Goal: Contribute content

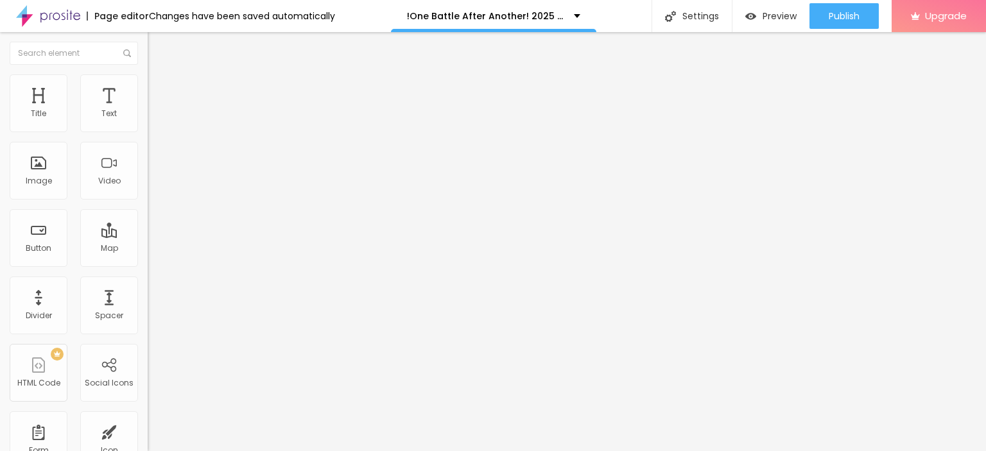
click at [148, 40] on button "Edit Coluna" at bounding box center [222, 47] width 148 height 30
click at [148, 110] on span "Add image" at bounding box center [174, 104] width 53 height 11
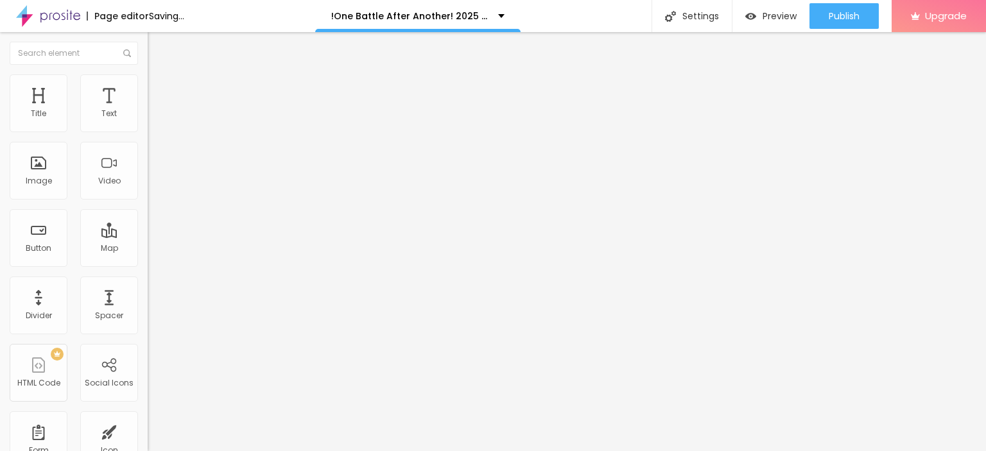
click at [148, 37] on button "Edit Image" at bounding box center [222, 47] width 148 height 30
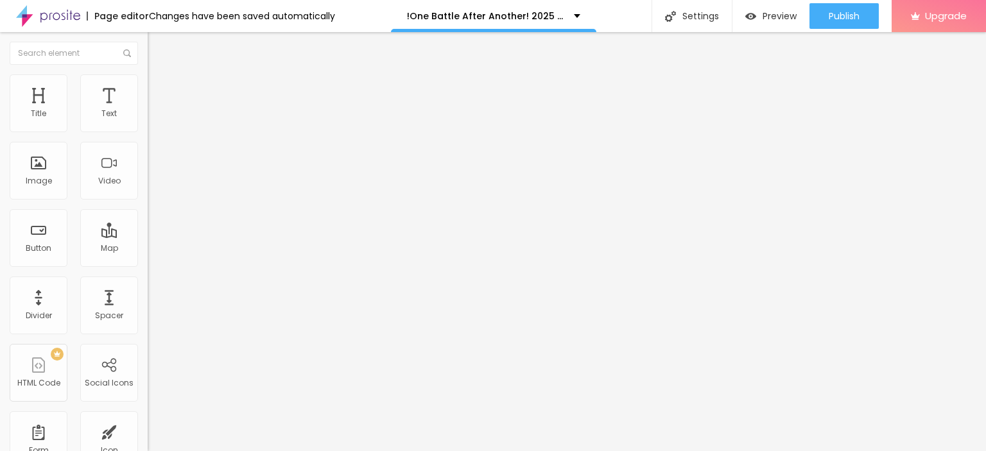
click at [148, 34] on button "Edit Title" at bounding box center [222, 47] width 148 height 30
click at [157, 49] on img "button" at bounding box center [162, 47] width 10 height 10
click at [148, 121] on input "Click me" at bounding box center [225, 114] width 154 height 13
paste input "LICK HERE ▶️ One Battle After Another [2025] ]"
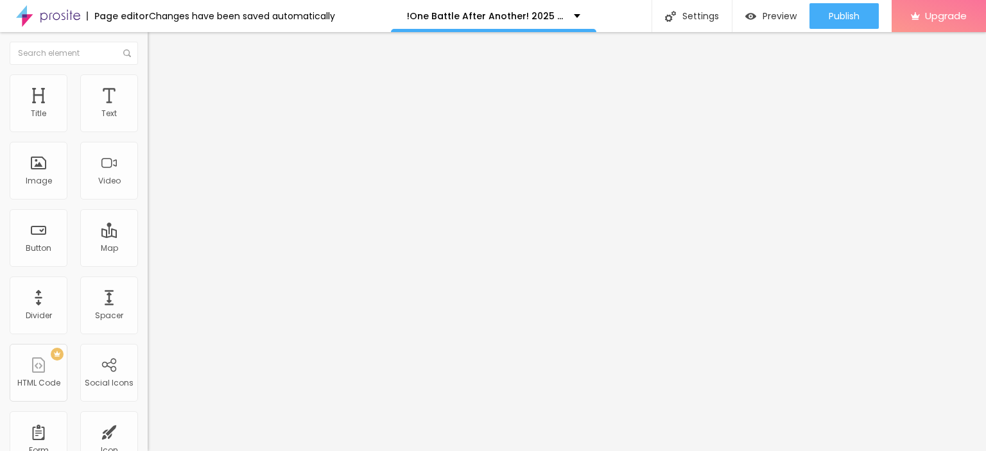
type input "CLICK HERE ▶️ One Battle After Another [2025] ]"
drag, startPoint x: 43, startPoint y: 266, endPoint x: 39, endPoint y: 261, distance: 6.8
click at [148, 264] on input "https://" at bounding box center [225, 258] width 154 height 13
paste input "[URL][DOMAIN_NAME]"
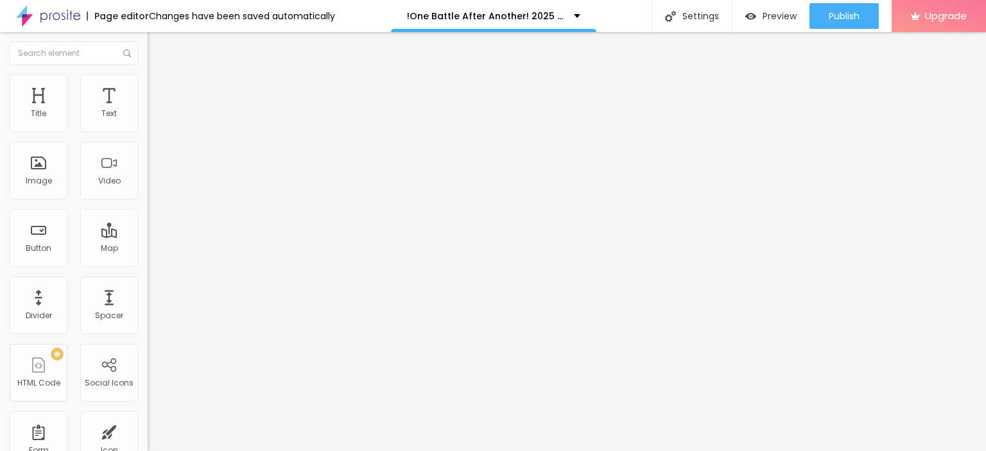
scroll to position [0, 81]
paste input "/[DOMAIN_NAME]/en/movie/1054867/pro"
type input "[URL][DOMAIN_NAME]"
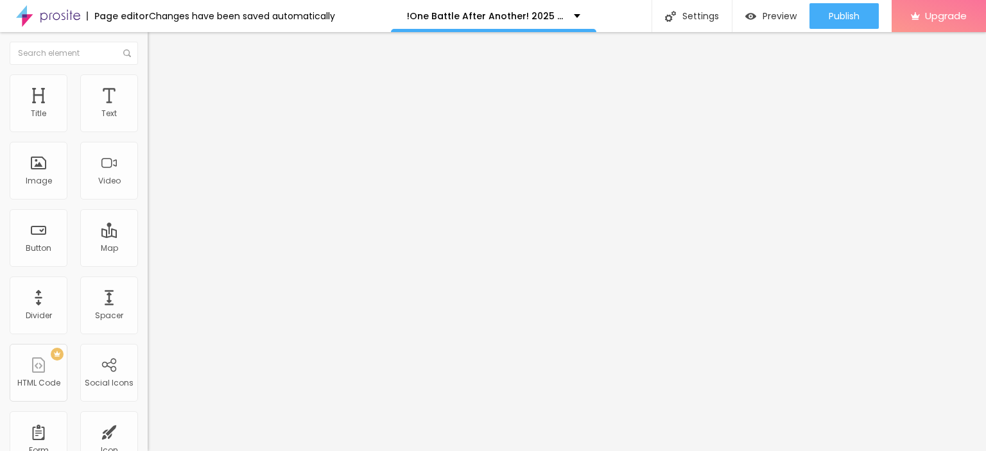
click at [148, 144] on div "Align" at bounding box center [222, 141] width 148 height 8
click at [148, 153] on img at bounding box center [152, 148] width 9 height 9
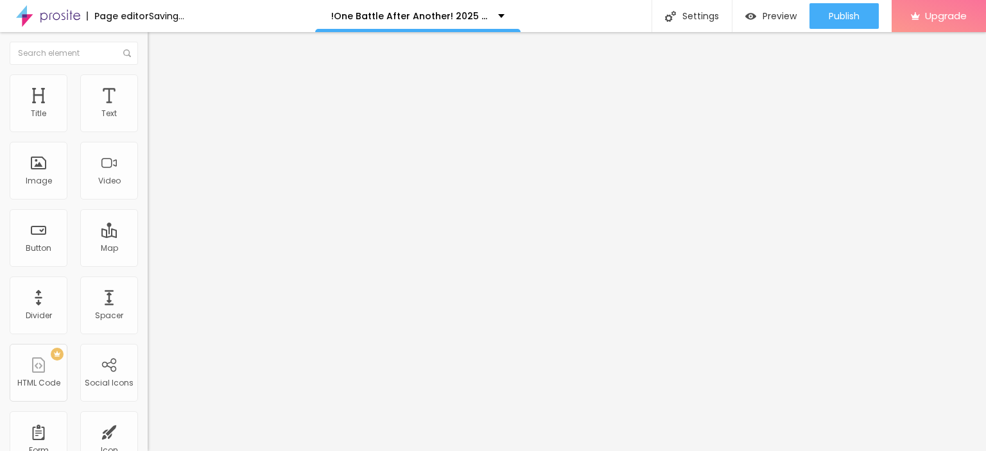
click at [157, 47] on img "button" at bounding box center [162, 47] width 10 height 10
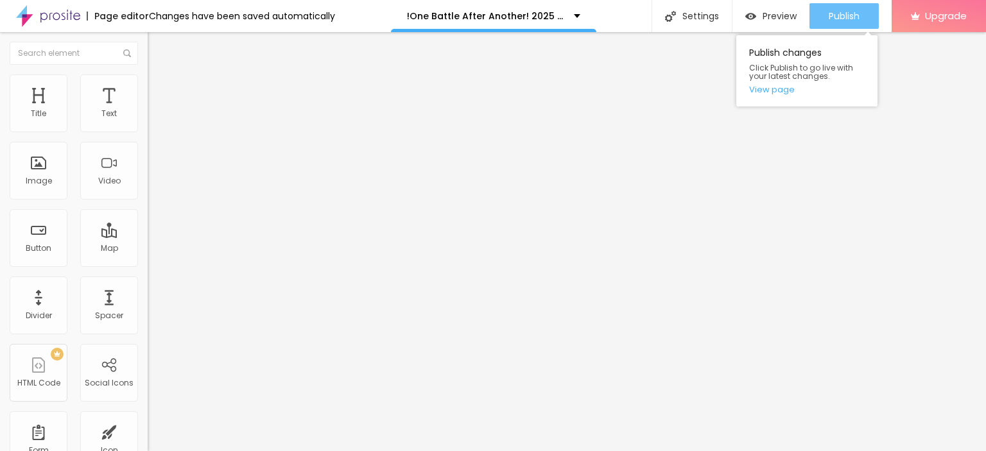
click at [849, 15] on span "Publish" at bounding box center [843, 16] width 31 height 10
click at [783, 88] on link "View page" at bounding box center [807, 89] width 116 height 8
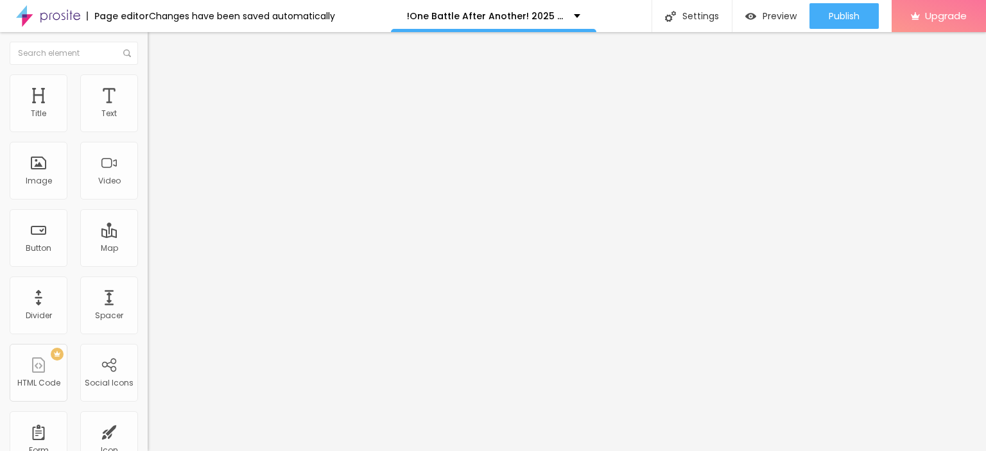
click at [48, 15] on img at bounding box center [48, 16] width 64 height 32
